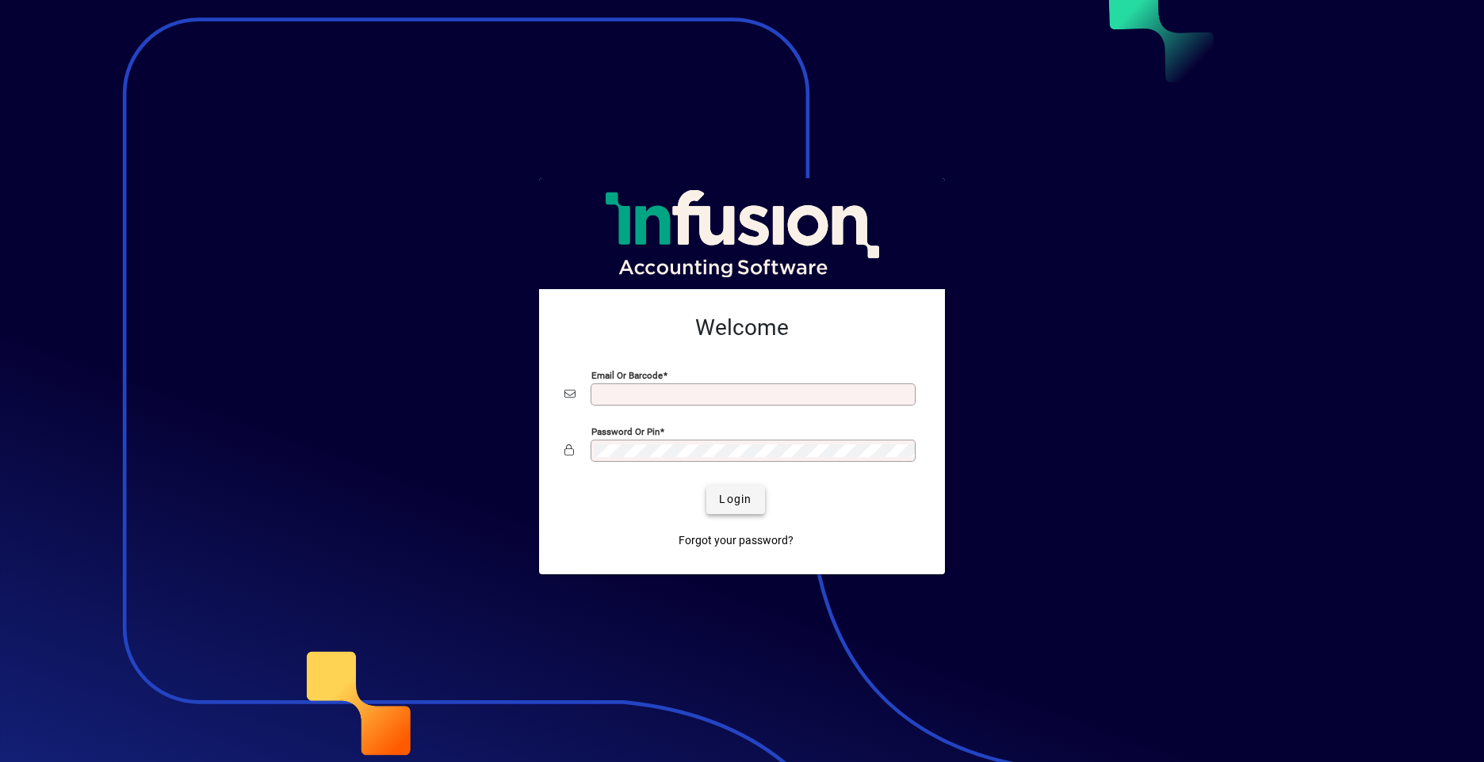
type input "**********"
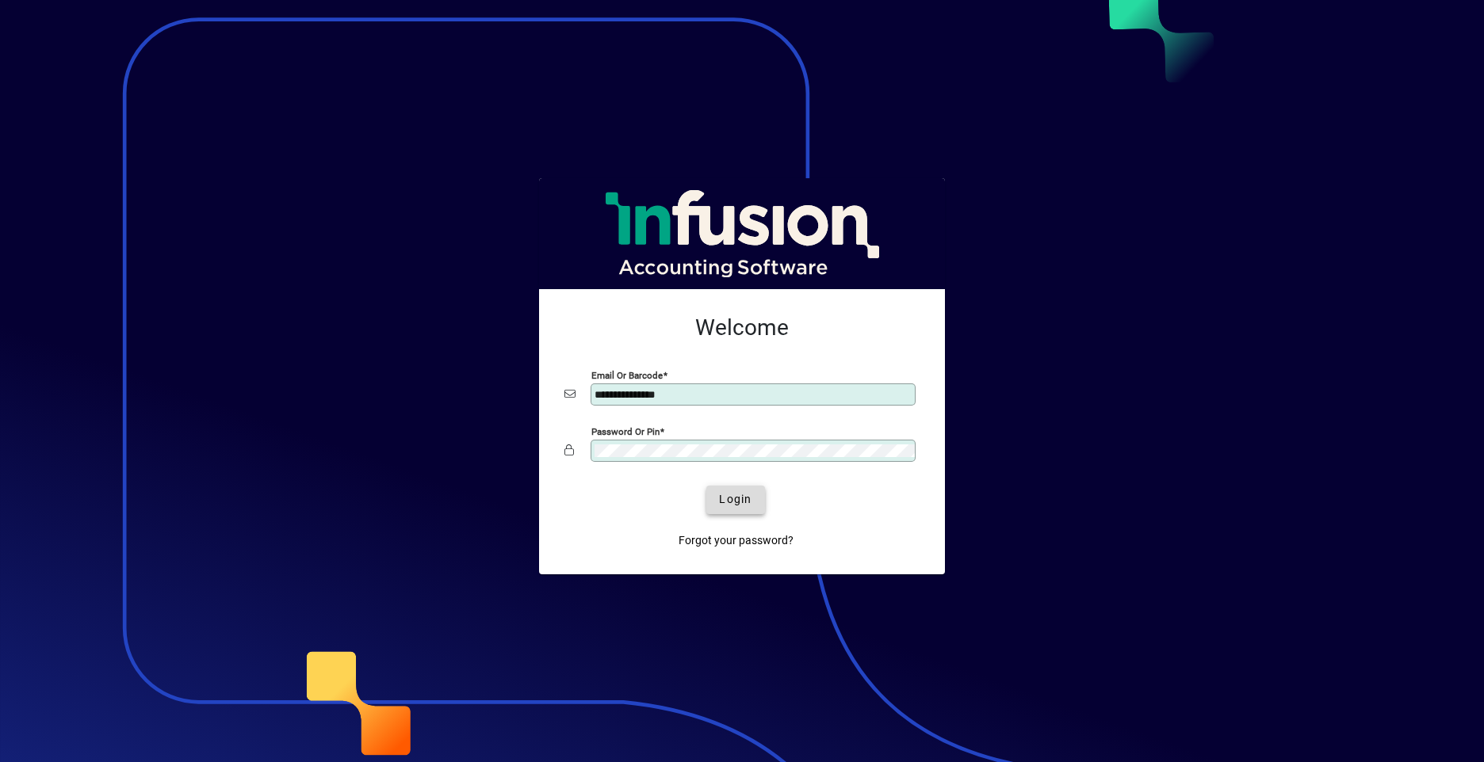
click at [731, 498] on span "Login" at bounding box center [735, 499] width 32 height 17
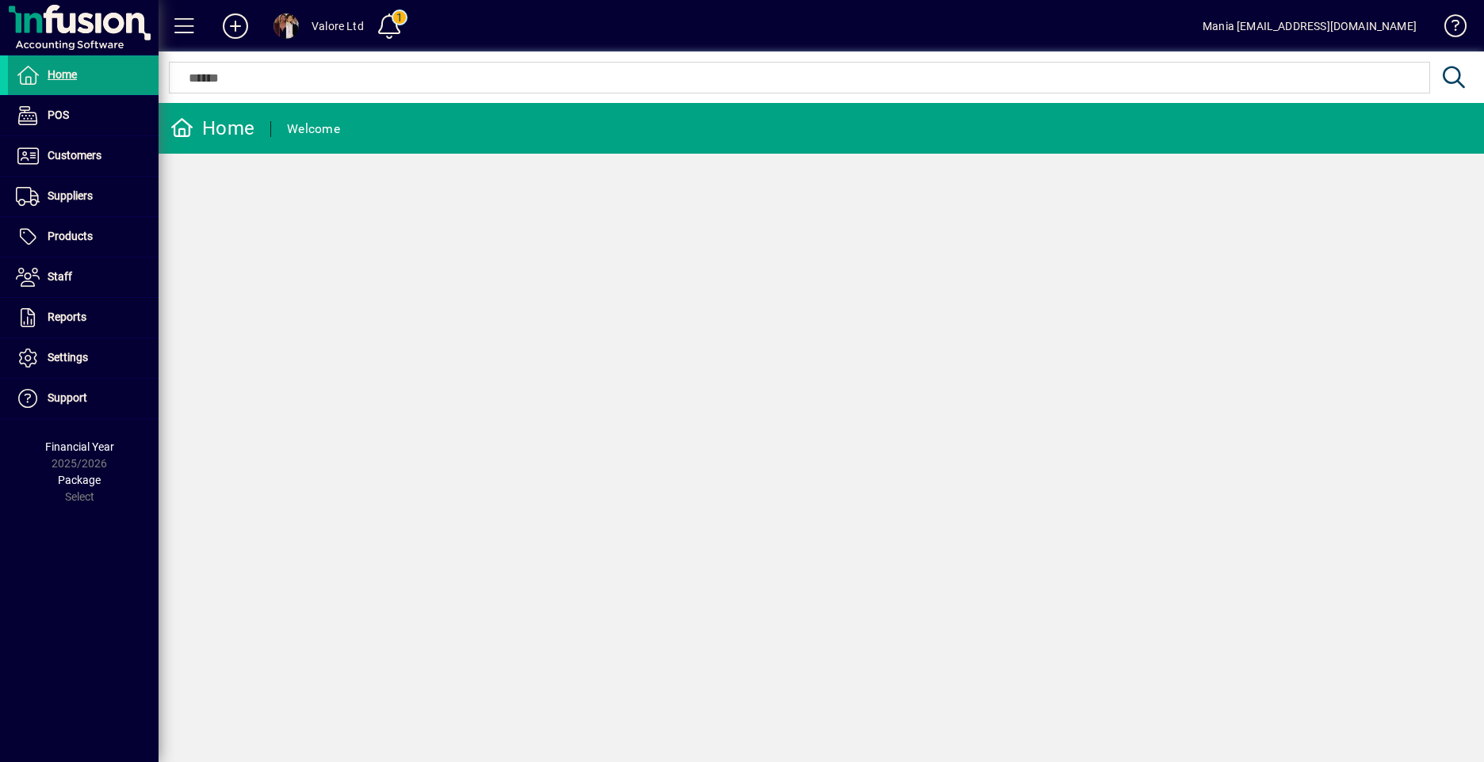
click at [758, 369] on div "Home Welcome" at bounding box center [821, 432] width 1325 height 659
click at [64, 72] on span "Home" at bounding box center [62, 74] width 29 height 13
click at [89, 269] on span at bounding box center [83, 277] width 151 height 38
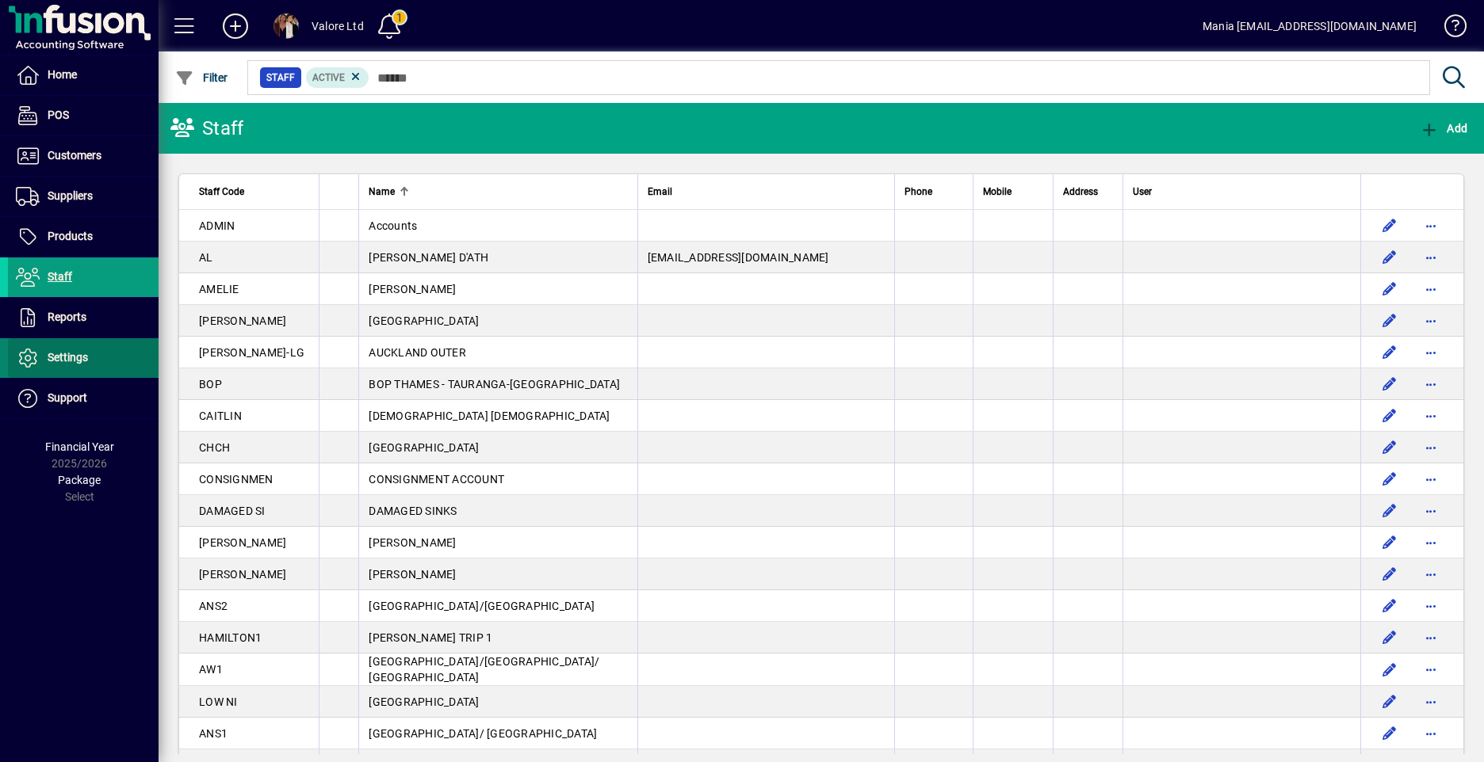
click at [92, 349] on span at bounding box center [83, 358] width 151 height 38
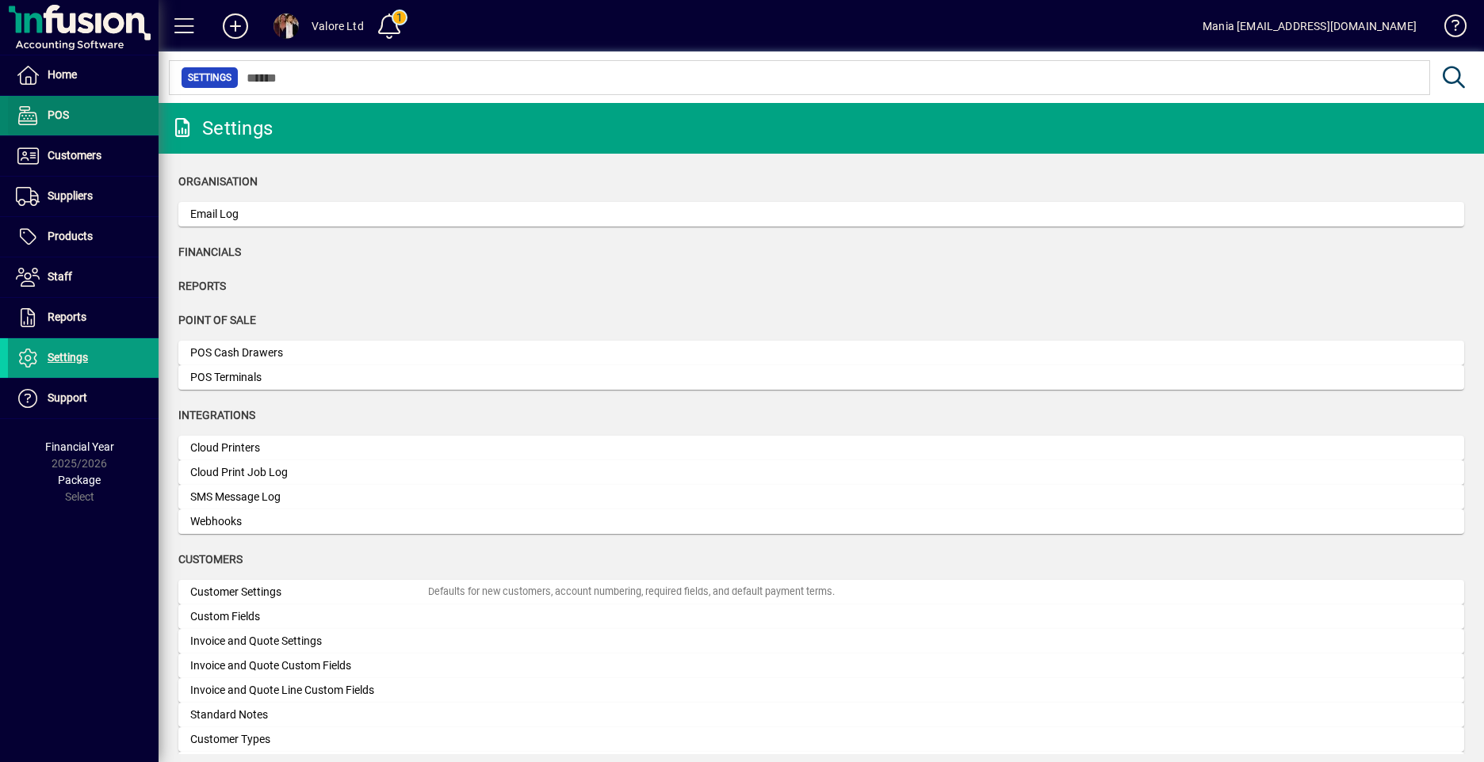
click at [76, 110] on span at bounding box center [83, 116] width 151 height 38
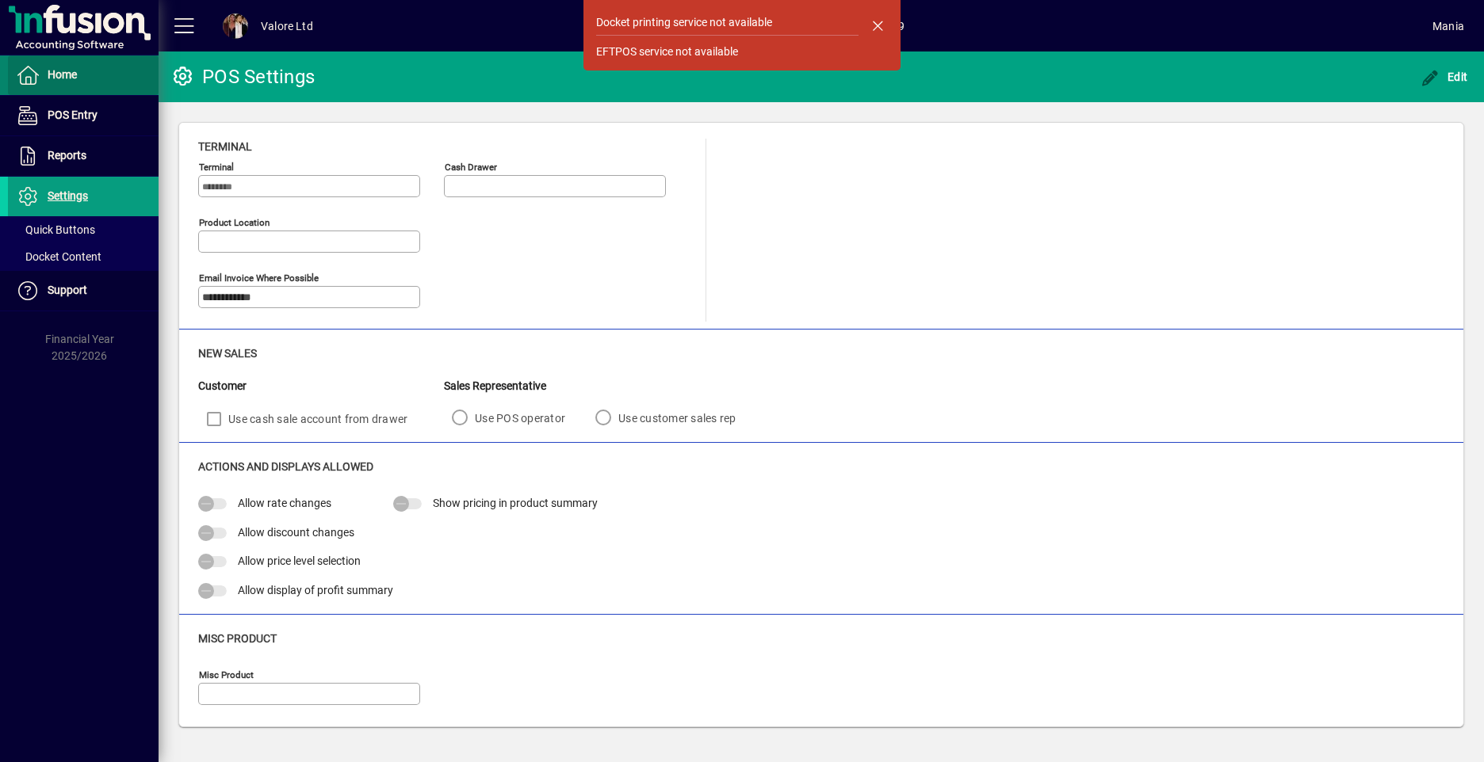
click at [69, 78] on span "Home" at bounding box center [62, 74] width 29 height 13
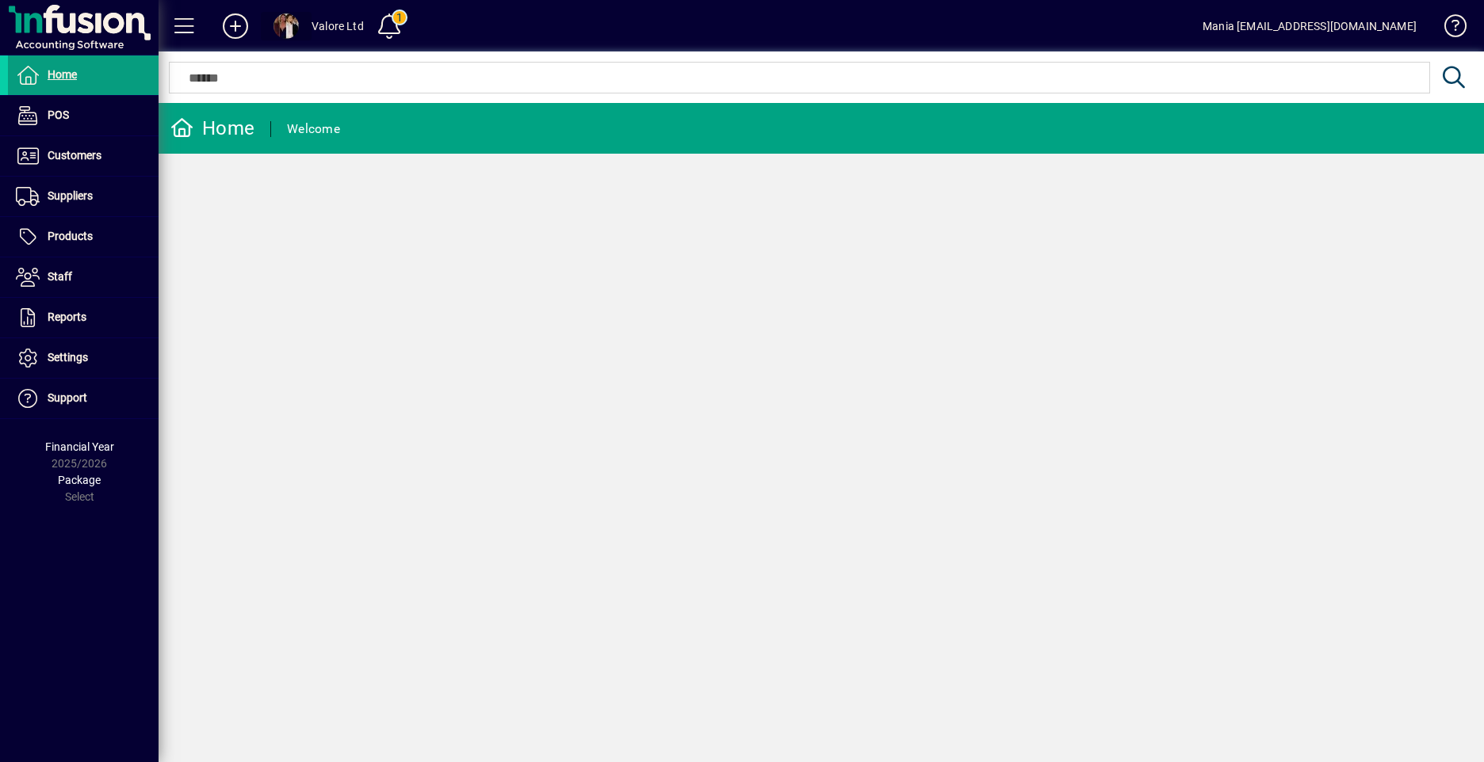
click at [301, 29] on span at bounding box center [286, 26] width 51 height 38
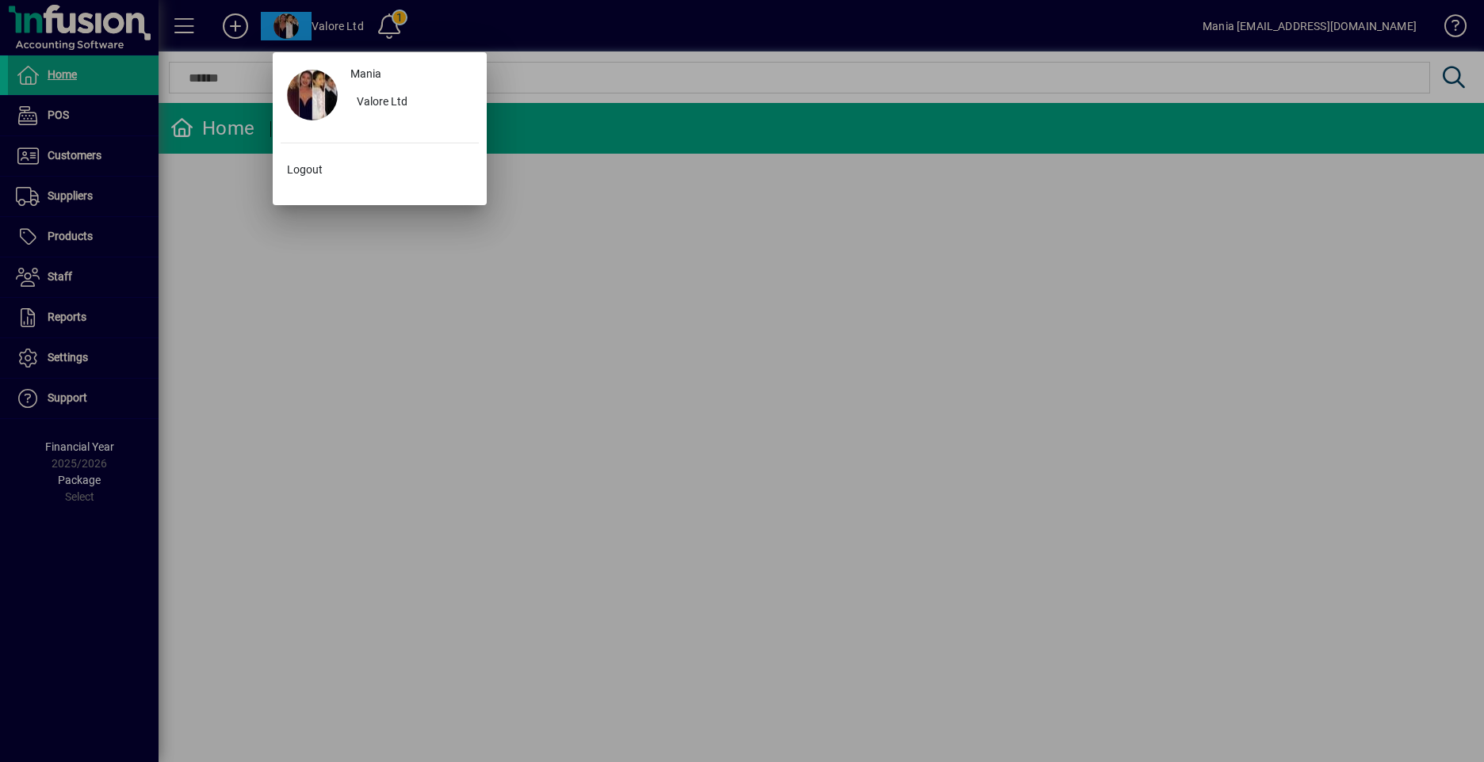
click at [50, 274] on div at bounding box center [742, 381] width 1484 height 762
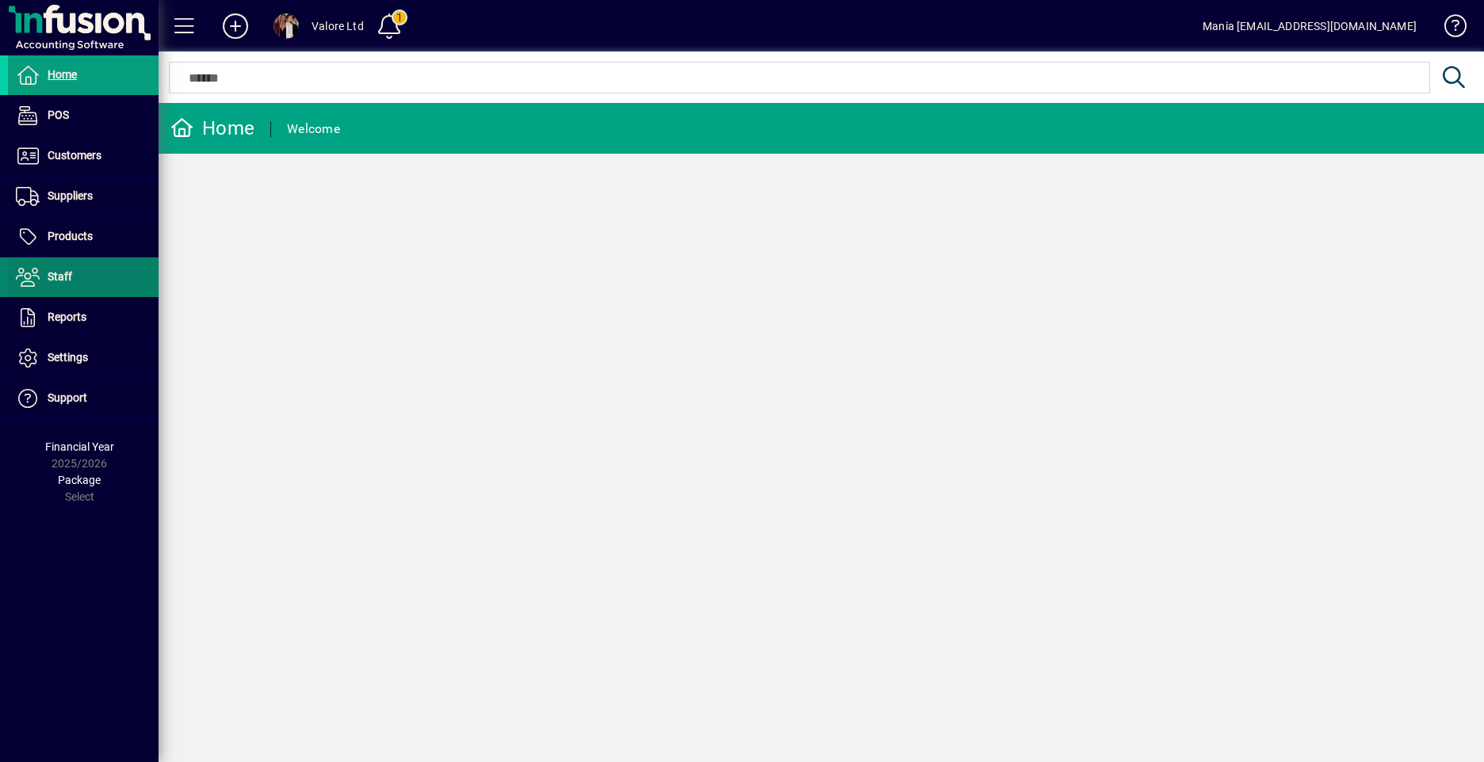
click at [50, 274] on span "Staff" at bounding box center [60, 276] width 25 height 13
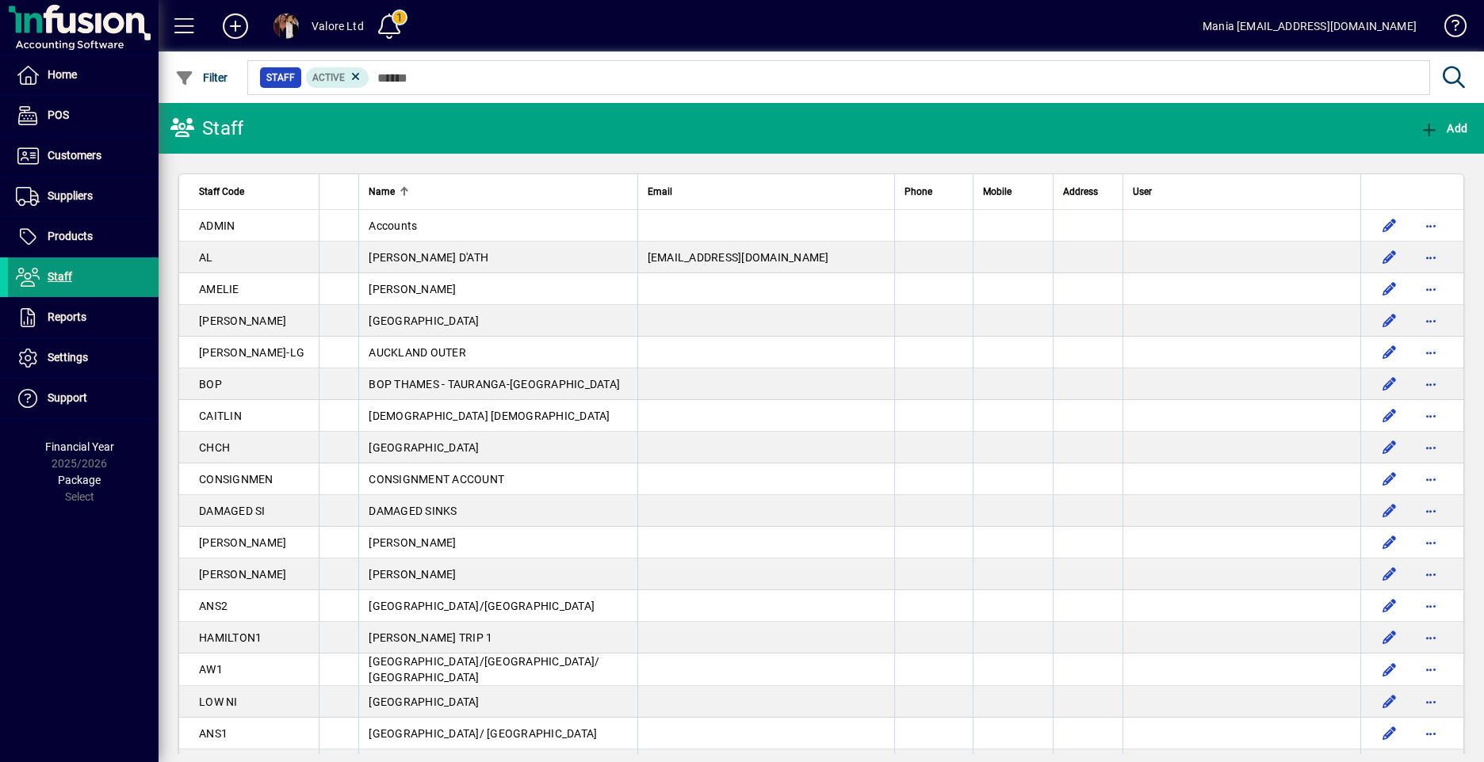
click at [51, 274] on span "Staff" at bounding box center [60, 276] width 25 height 13
click at [61, 237] on span "Products" at bounding box center [70, 236] width 45 height 13
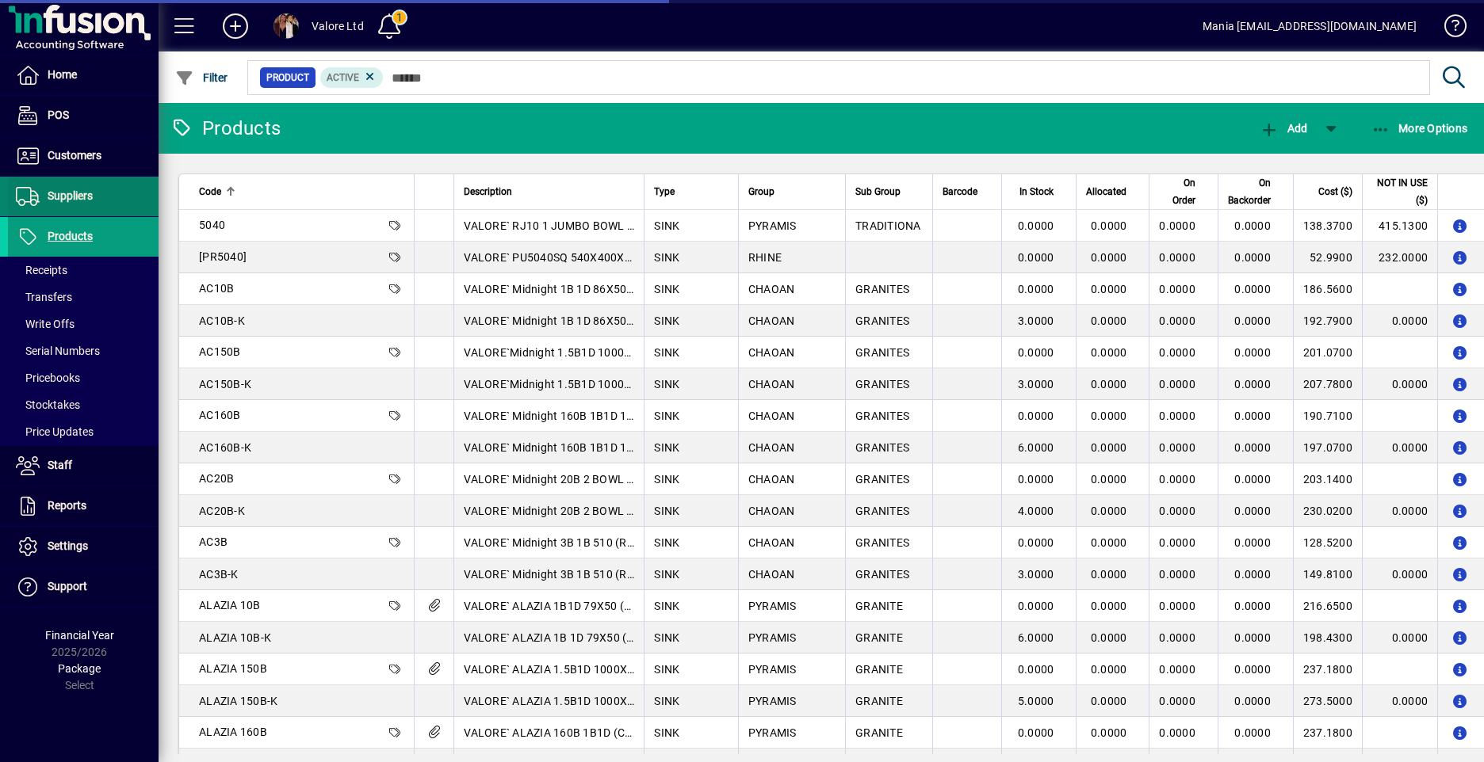
click at [63, 199] on span "Suppliers" at bounding box center [70, 195] width 45 height 13
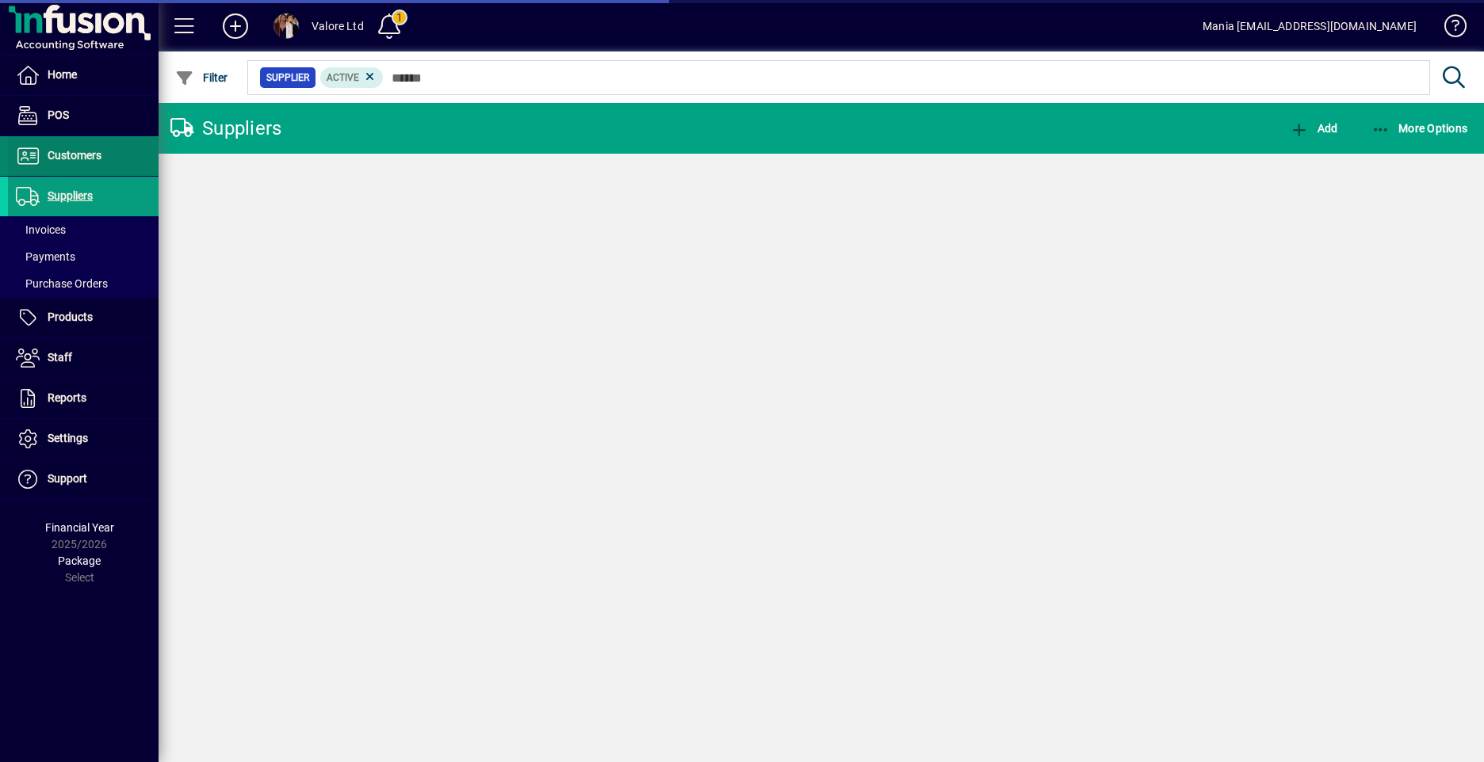
click at [67, 154] on span "Customers" at bounding box center [75, 155] width 54 height 13
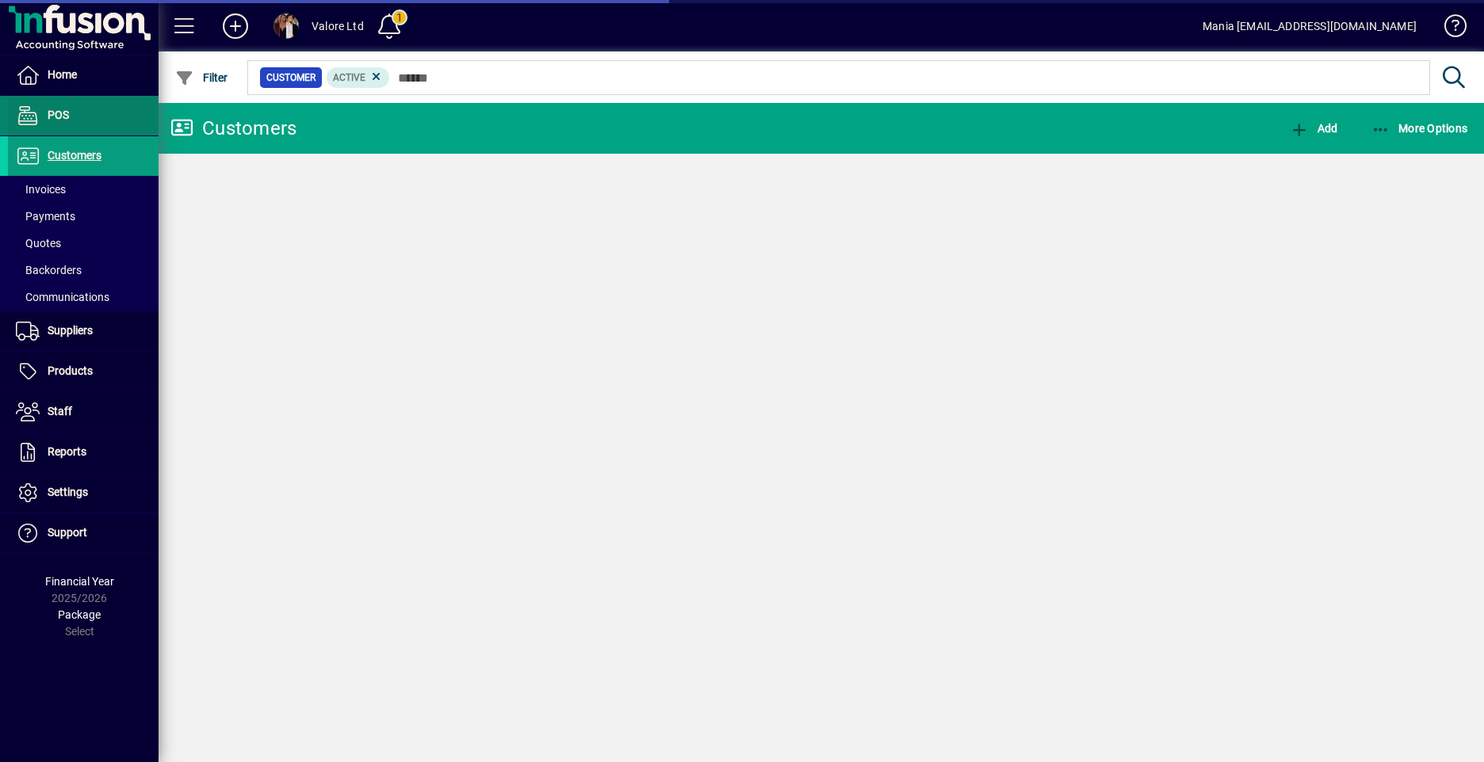
click at [56, 116] on span "POS" at bounding box center [58, 115] width 21 height 13
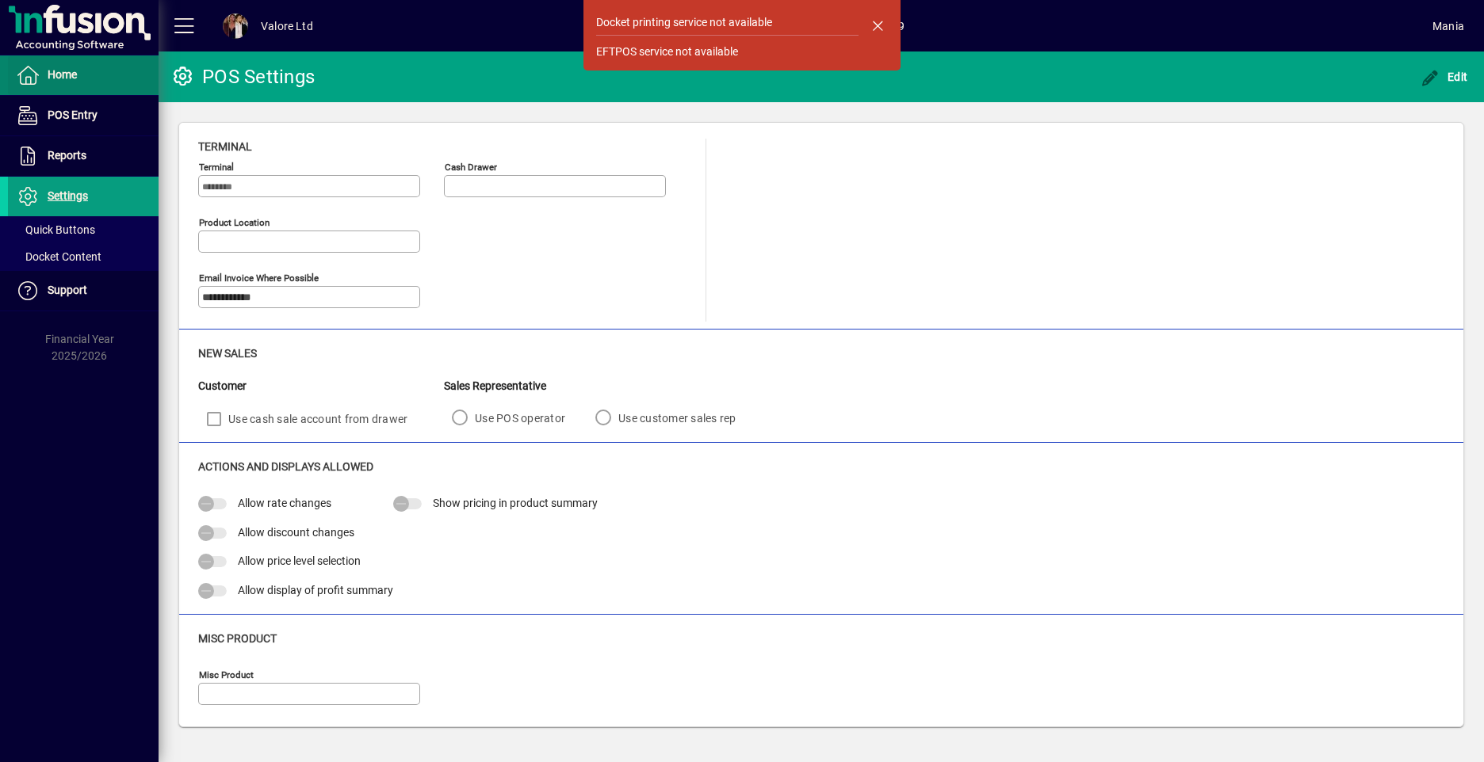
drag, startPoint x: 56, startPoint y: 116, endPoint x: 57, endPoint y: 76, distance: 39.6
click at [57, 76] on span "Home" at bounding box center [62, 74] width 29 height 13
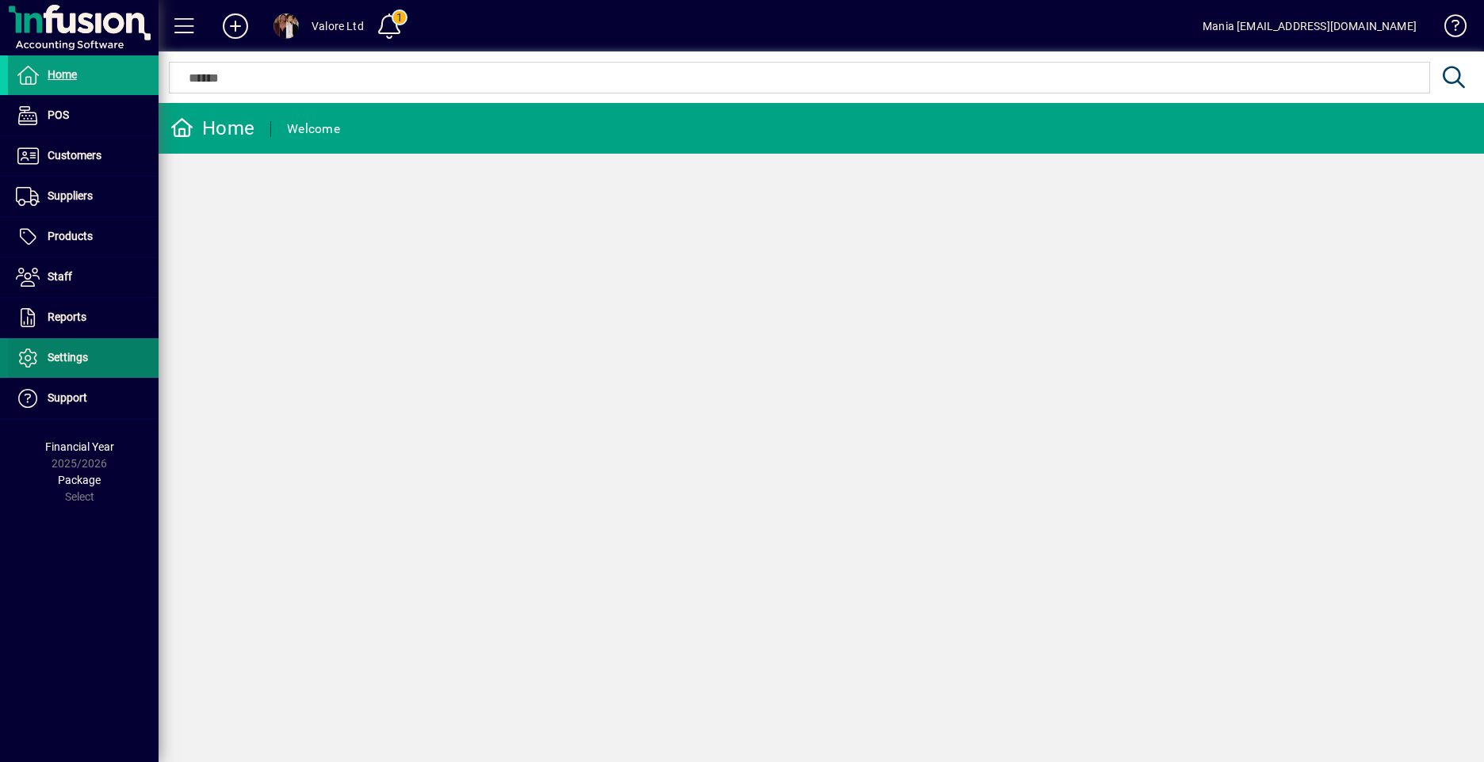
click at [69, 353] on span "Settings" at bounding box center [68, 357] width 40 height 13
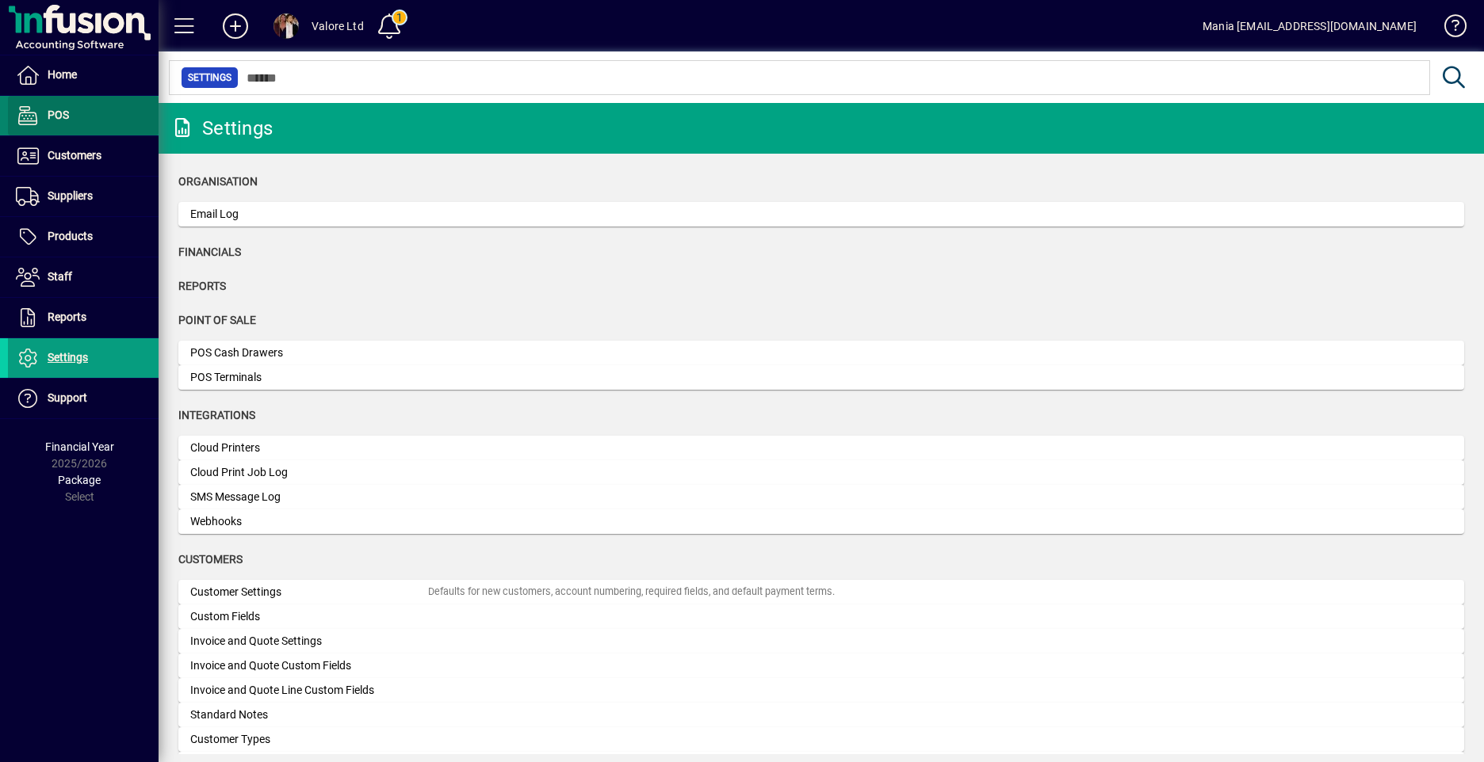
click at [62, 122] on span "POS" at bounding box center [38, 115] width 61 height 19
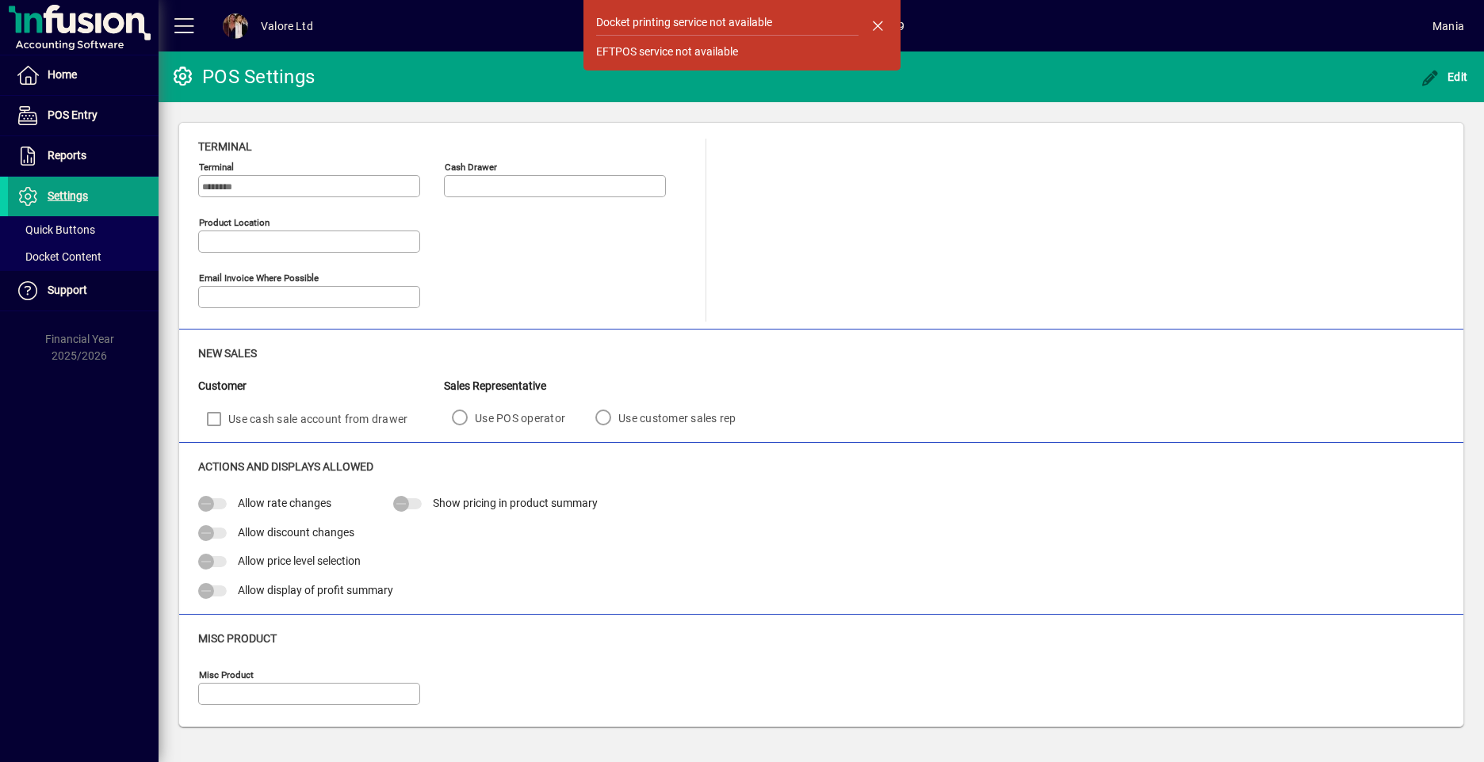
type input "**********"
click at [59, 155] on span "Reports" at bounding box center [67, 155] width 39 height 13
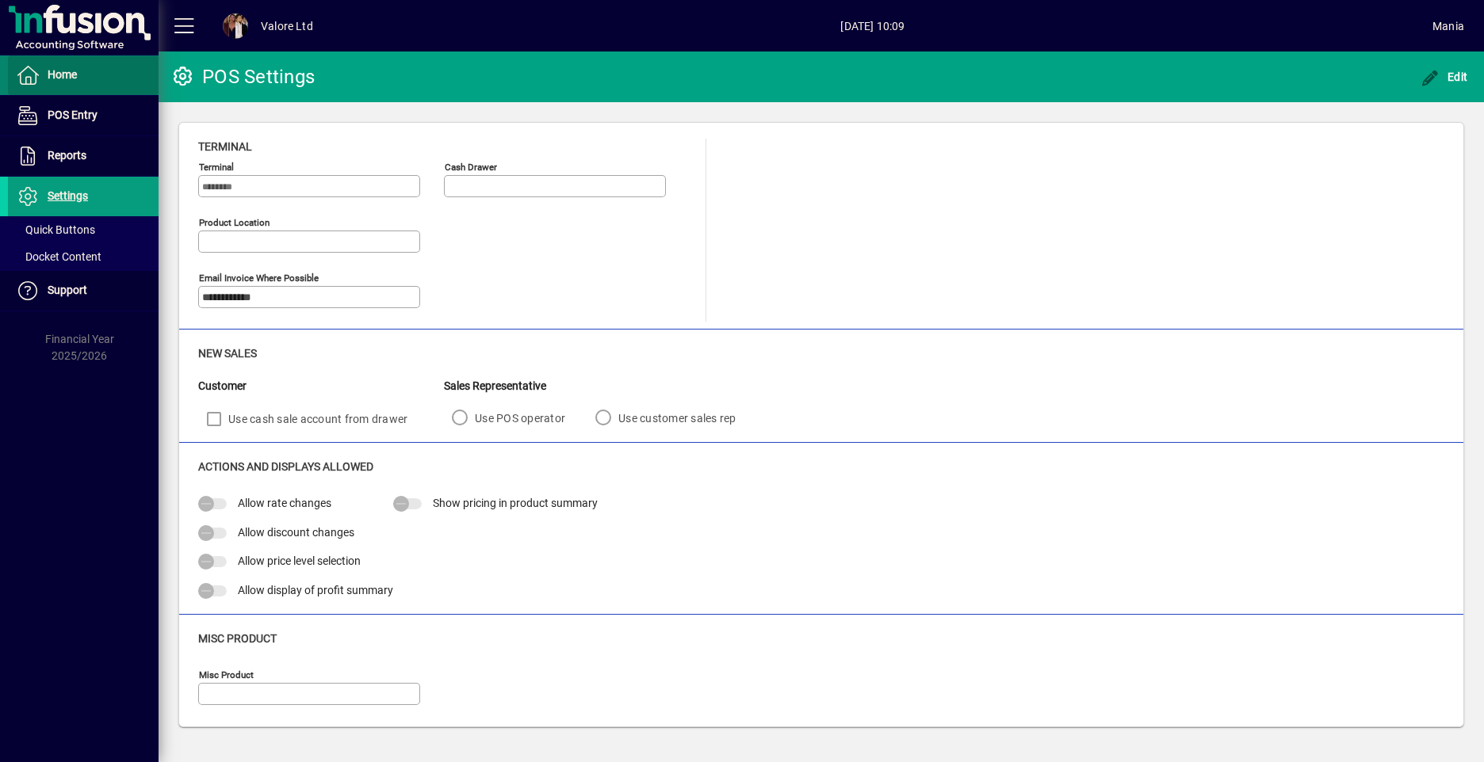
click at [61, 77] on span "Home" at bounding box center [62, 74] width 29 height 13
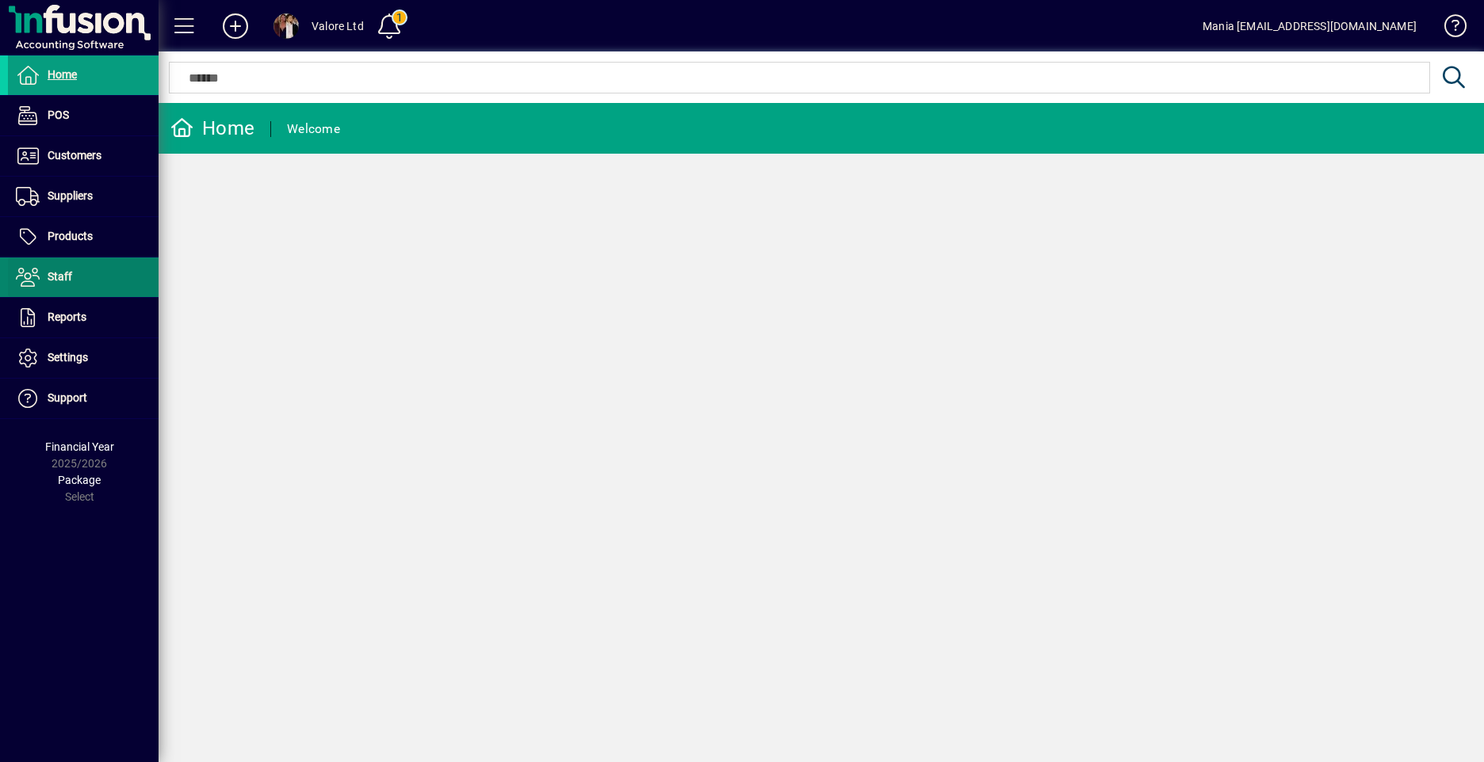
click at [76, 284] on span at bounding box center [83, 277] width 151 height 38
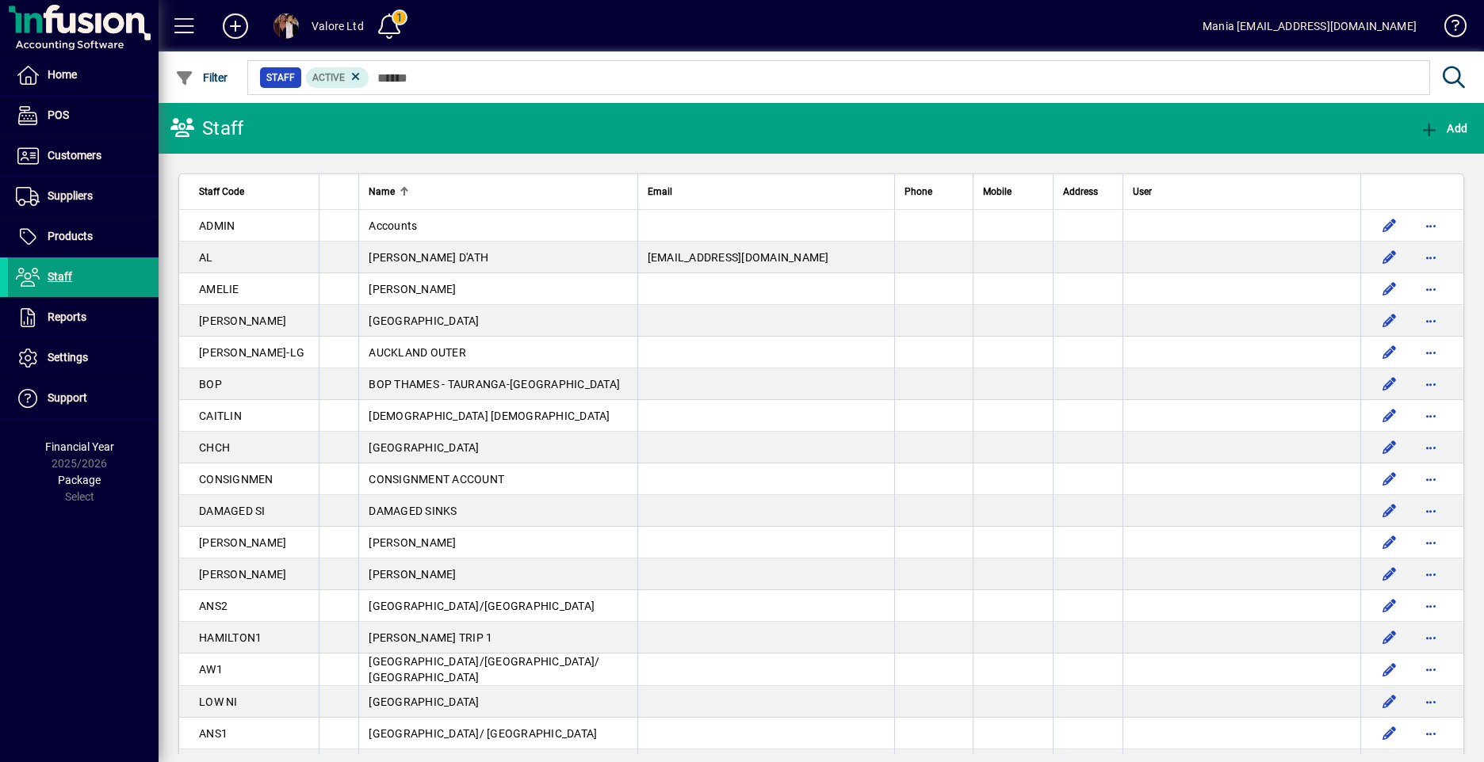
click at [186, 123] on icon at bounding box center [182, 127] width 24 height 19
click at [71, 313] on span "Reports" at bounding box center [67, 317] width 39 height 13
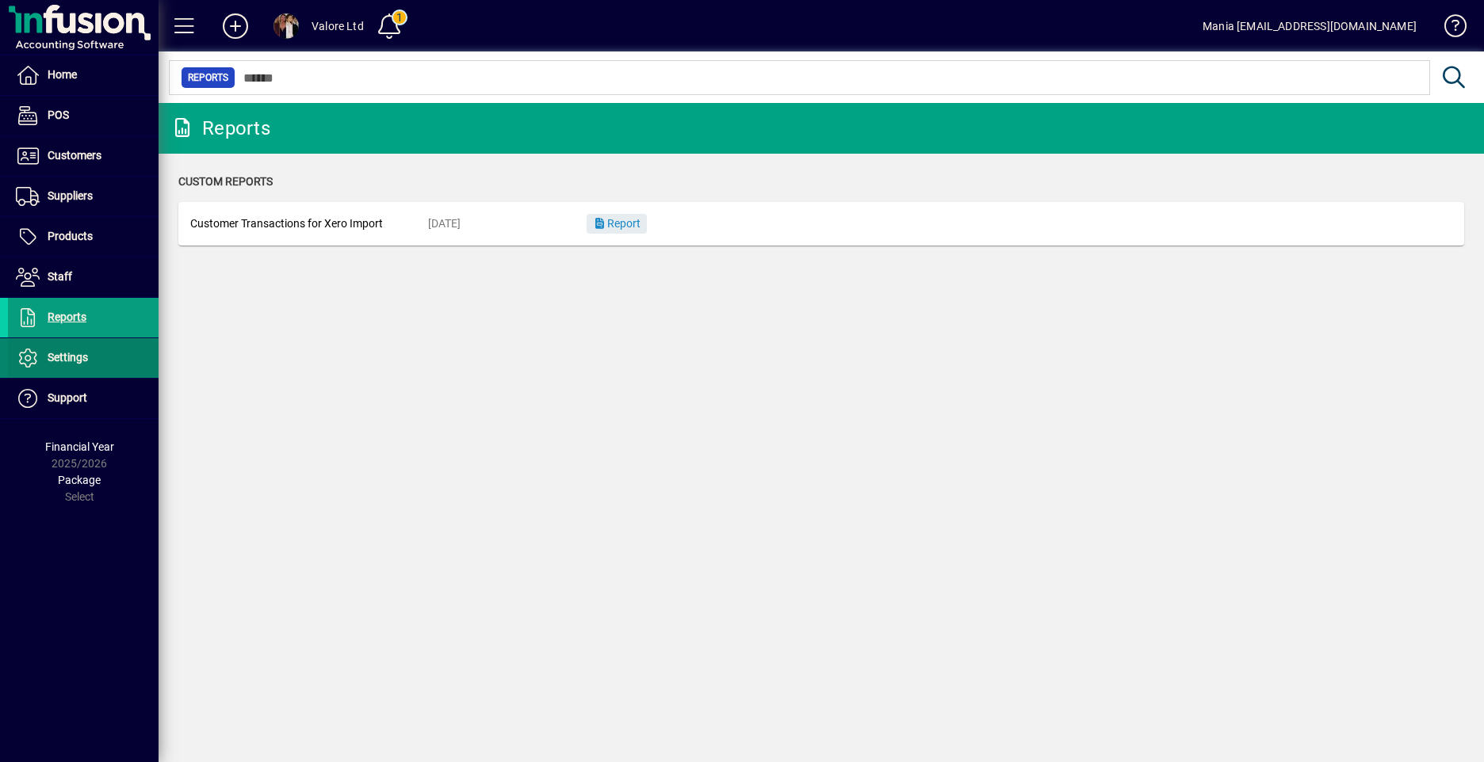
click at [72, 358] on span "Settings" at bounding box center [68, 357] width 40 height 13
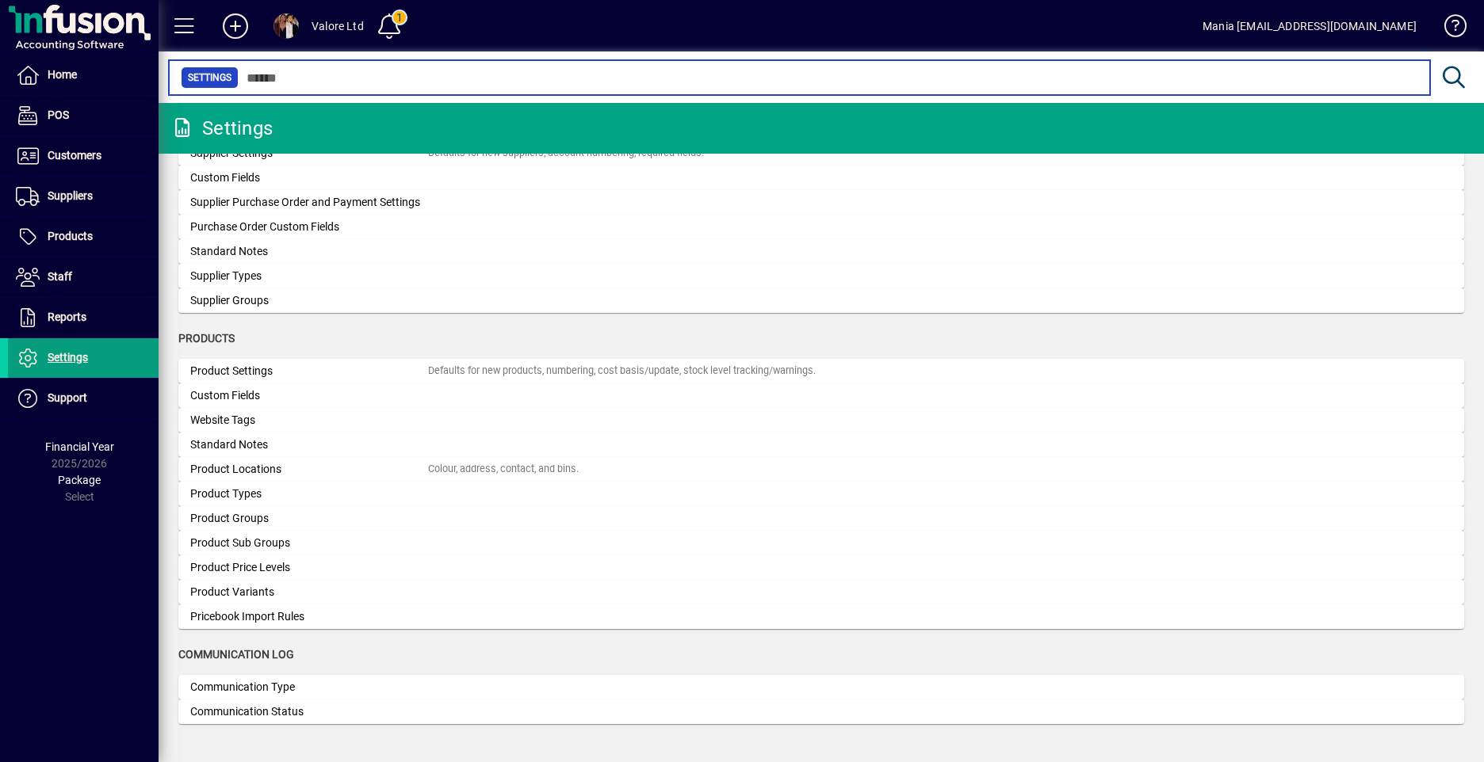
scroll to position [861, 0]
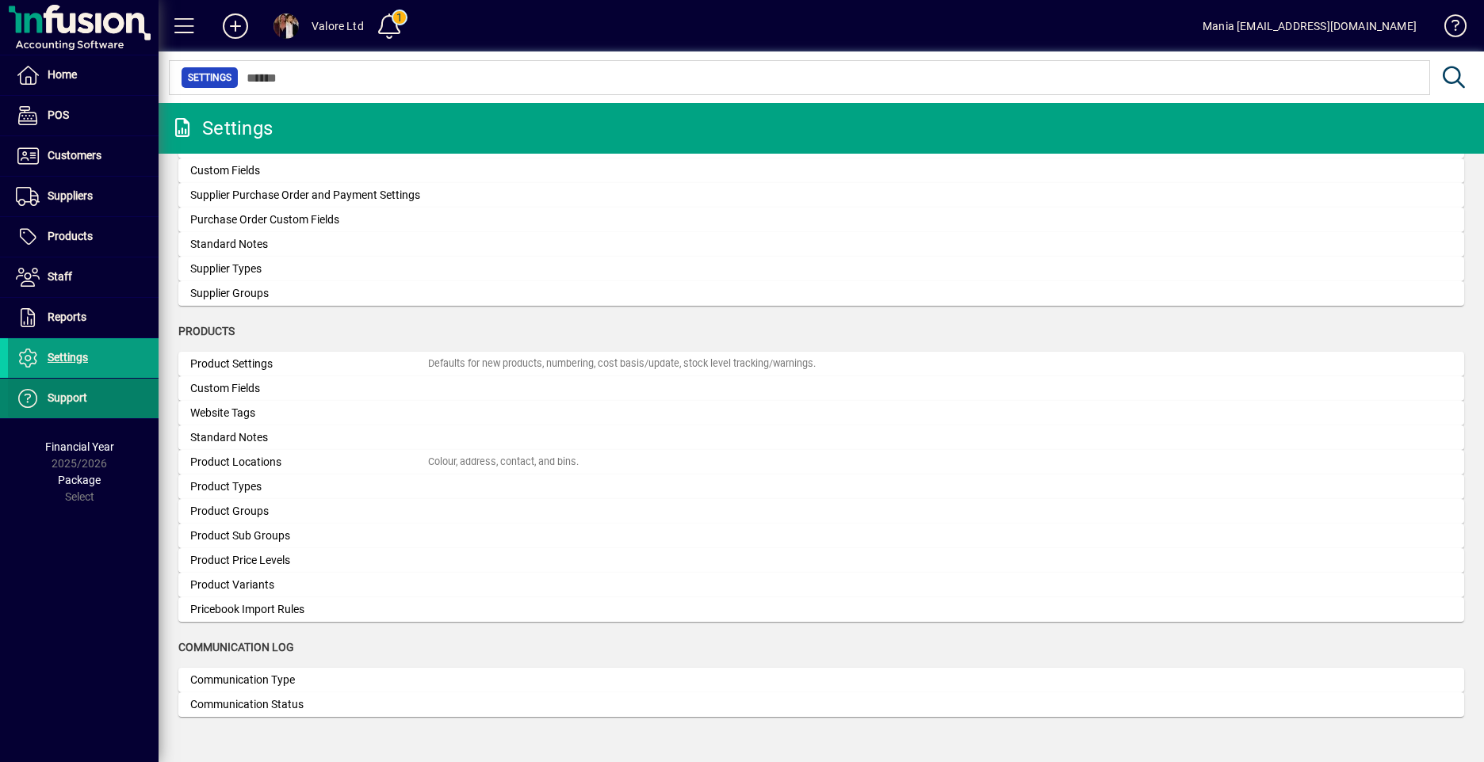
click at [86, 403] on span "Support" at bounding box center [47, 398] width 79 height 19
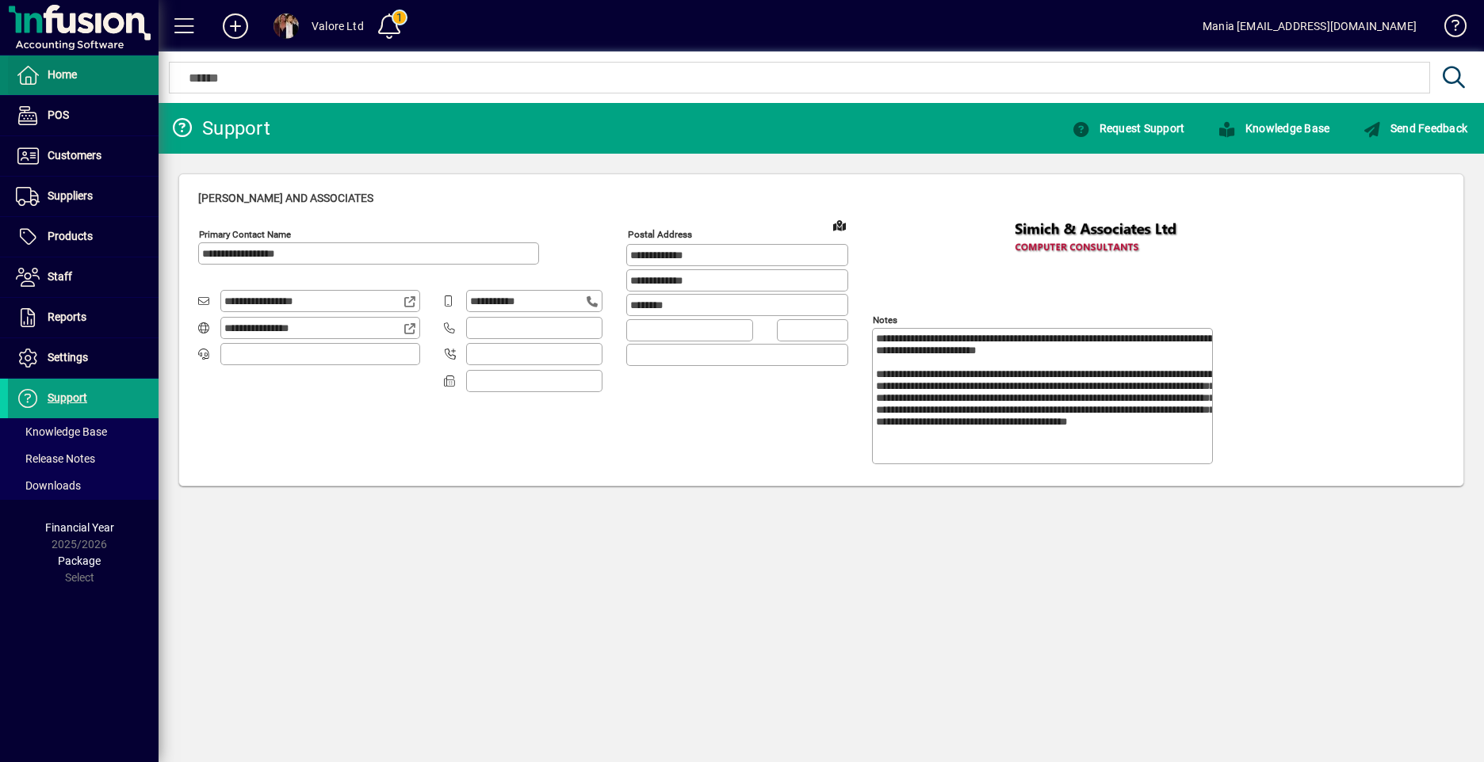
click at [69, 74] on span "Home" at bounding box center [62, 74] width 29 height 13
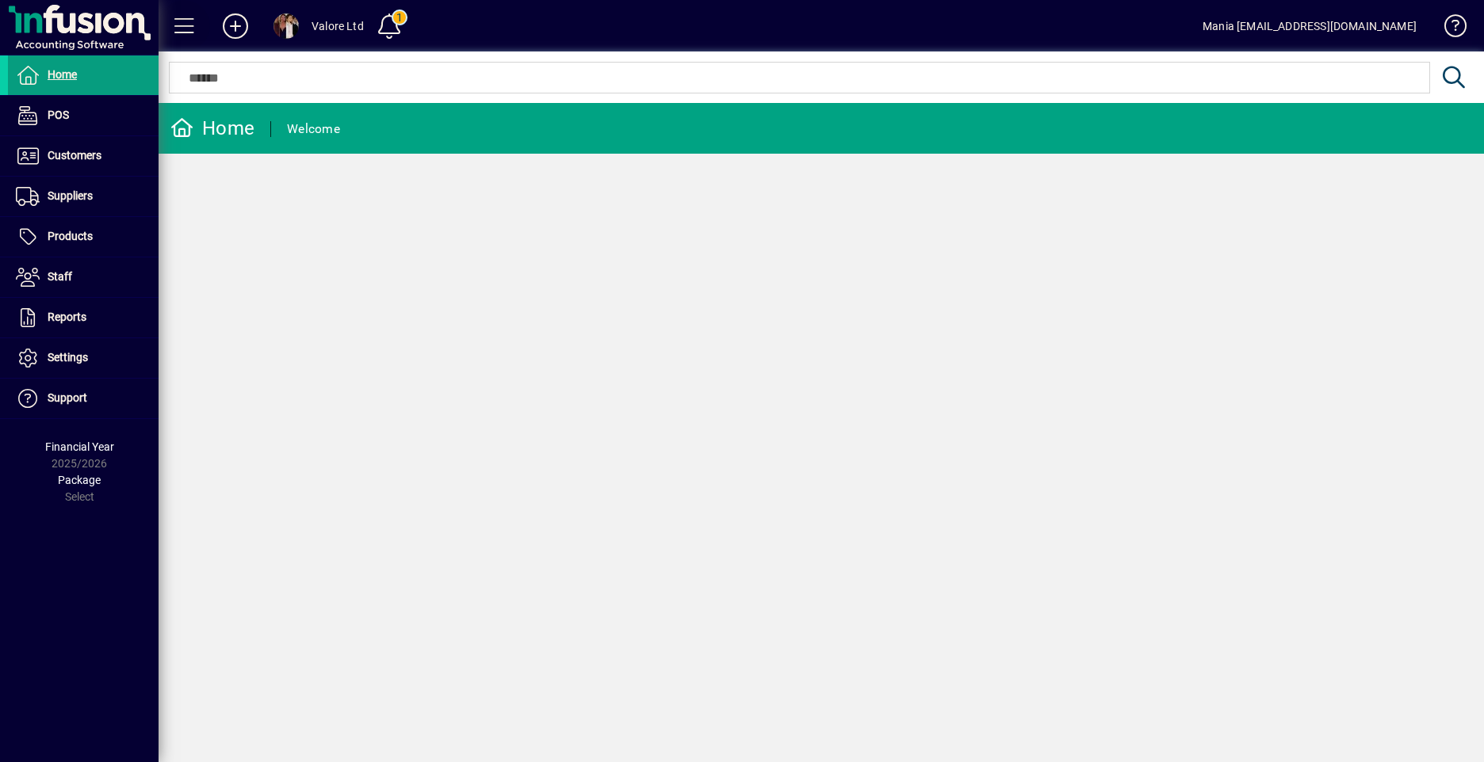
click at [189, 22] on span at bounding box center [185, 26] width 38 height 38
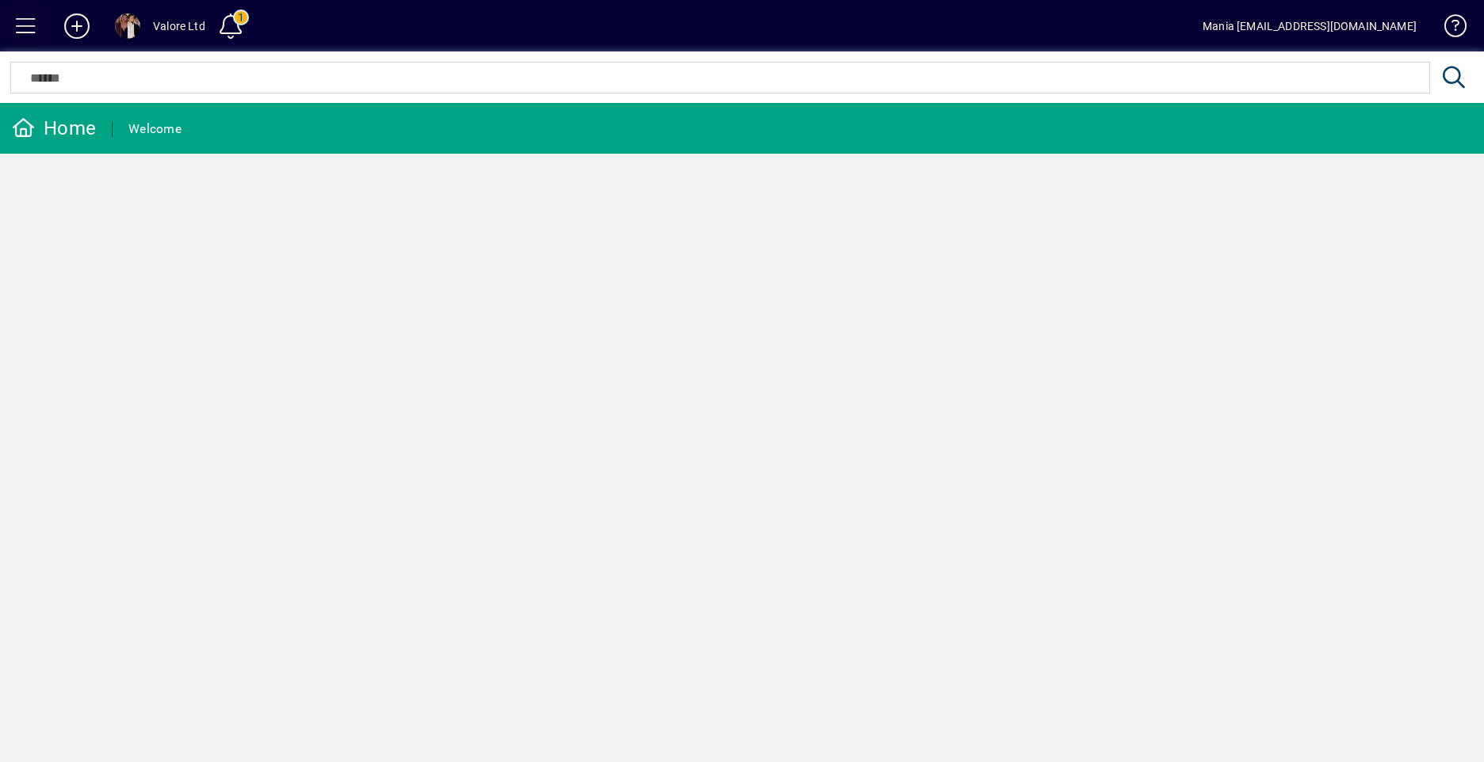
click at [21, 25] on span at bounding box center [26, 26] width 38 height 38
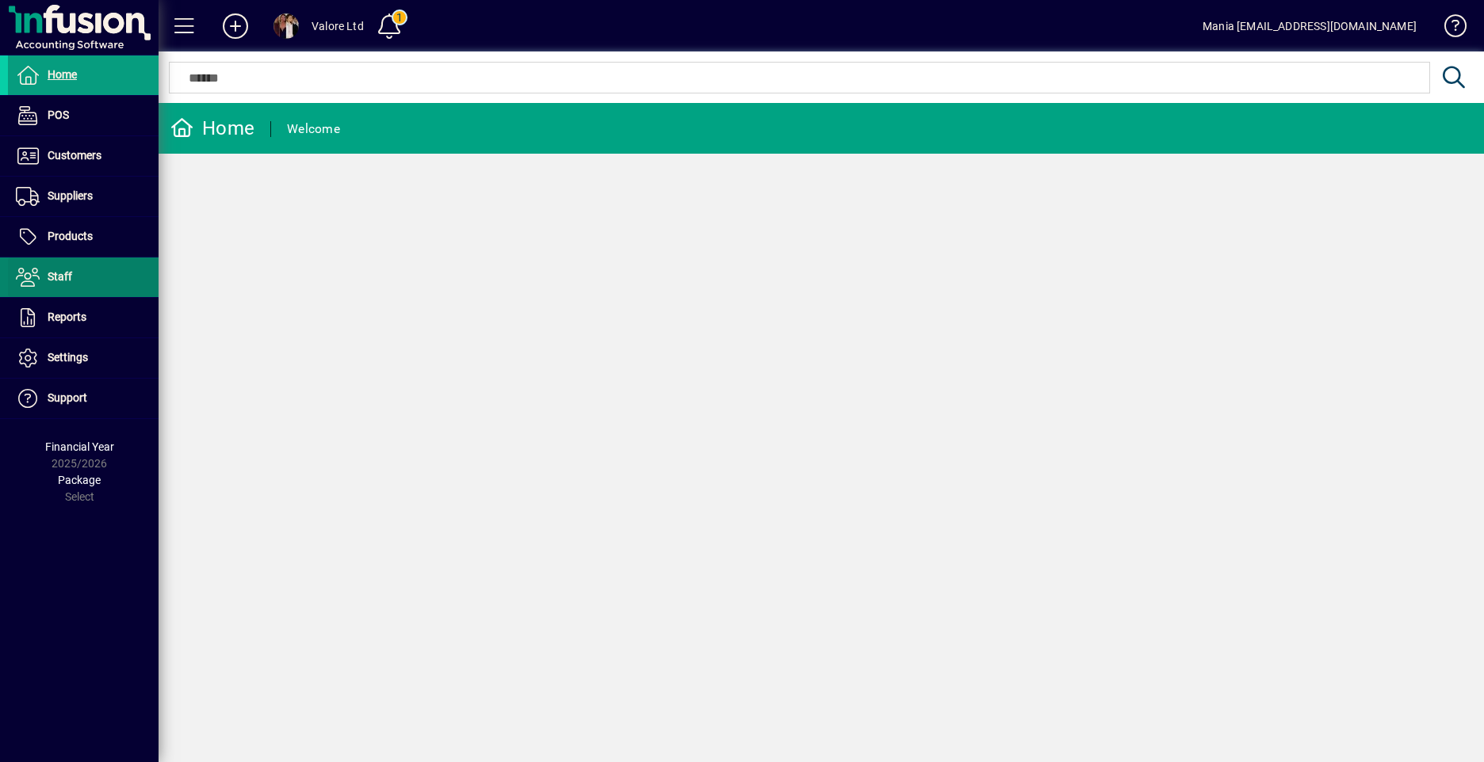
click at [69, 279] on span "Staff" at bounding box center [60, 276] width 25 height 13
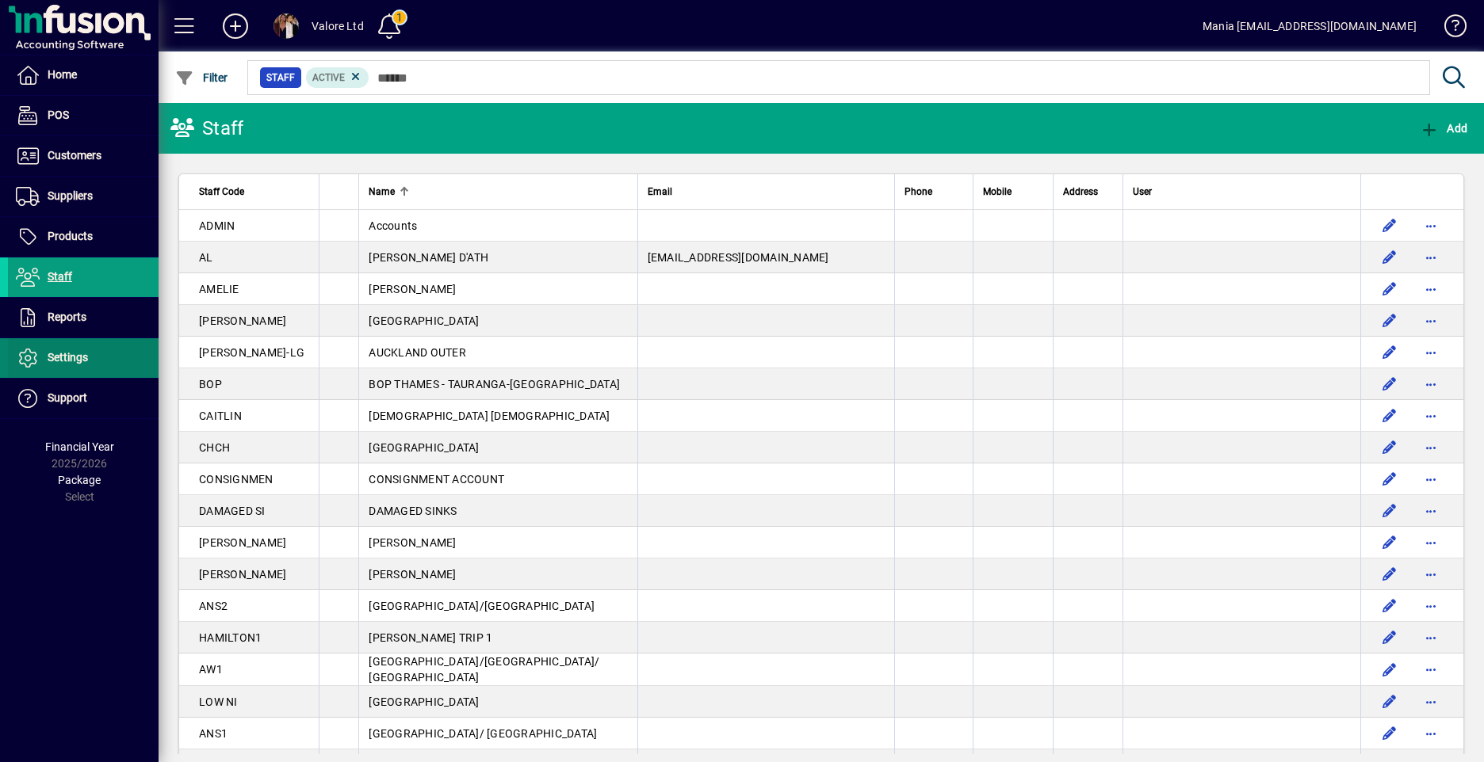
click at [81, 365] on span "Settings" at bounding box center [48, 358] width 80 height 19
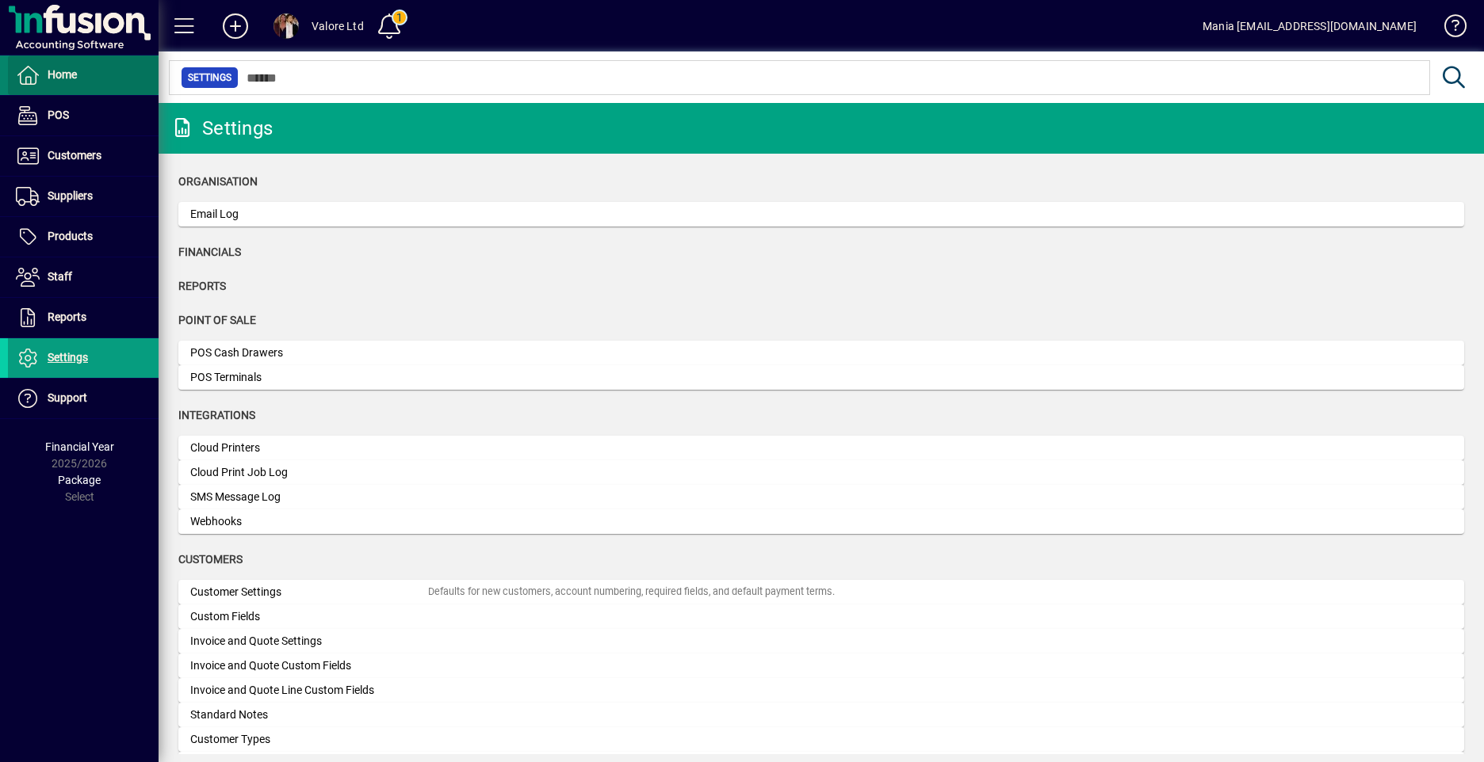
click at [71, 69] on span "Home" at bounding box center [62, 74] width 29 height 13
